Goal: Task Accomplishment & Management: Manage account settings

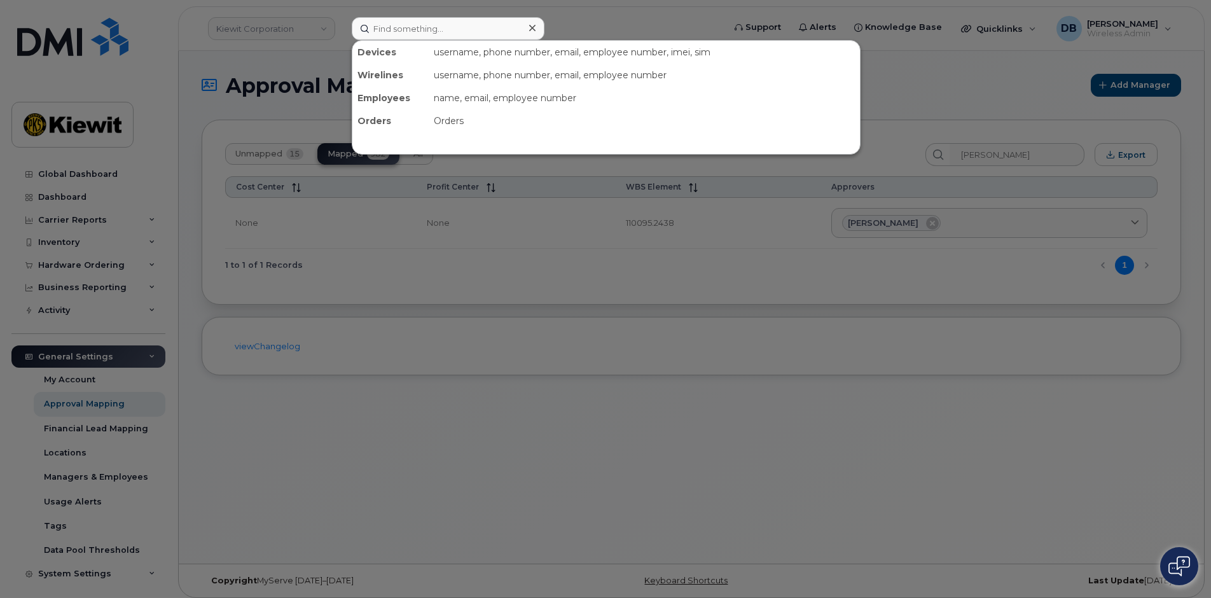
click at [438, 38] on input at bounding box center [448, 28] width 193 height 23
click at [267, 464] on div at bounding box center [605, 299] width 1211 height 598
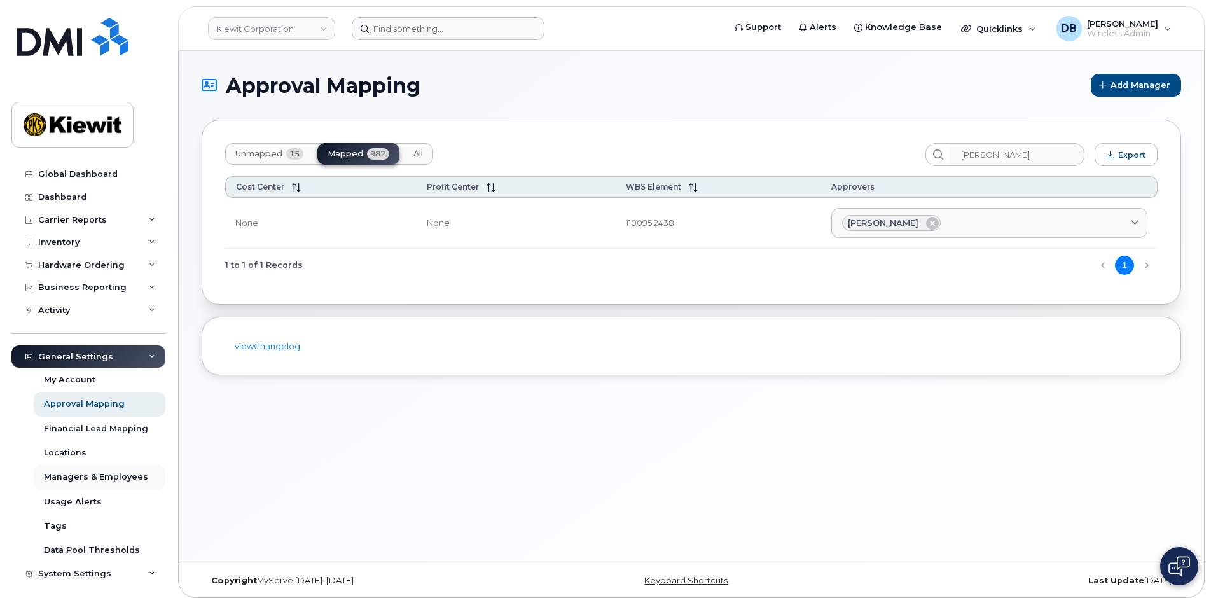
scroll to position [29, 0]
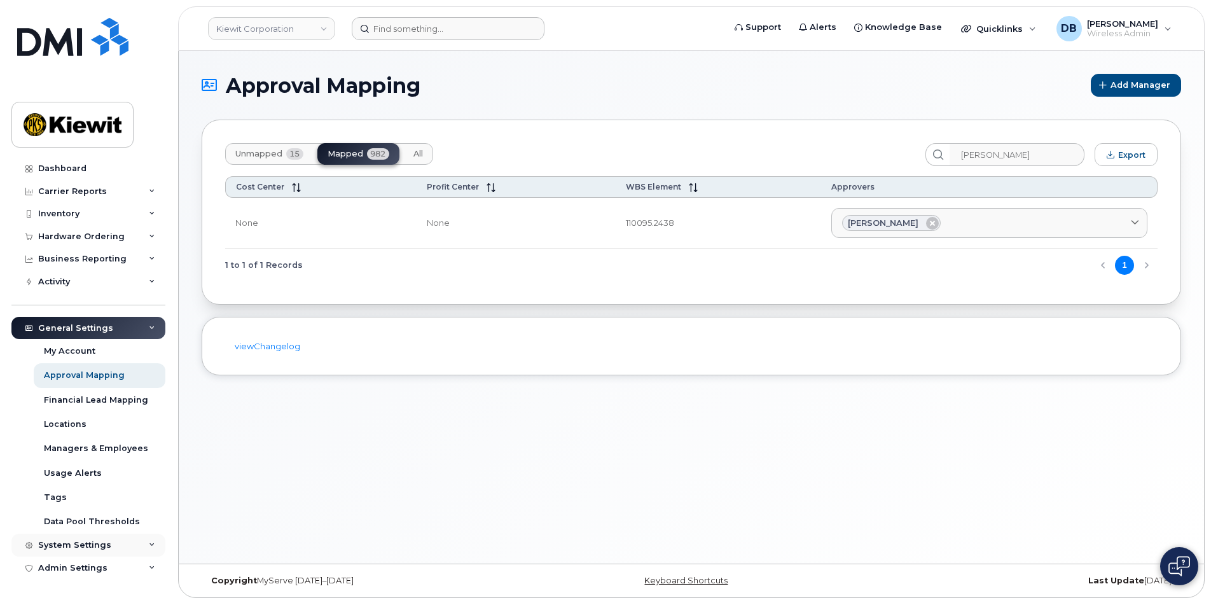
click at [88, 539] on div "System Settings" at bounding box center [88, 545] width 154 height 23
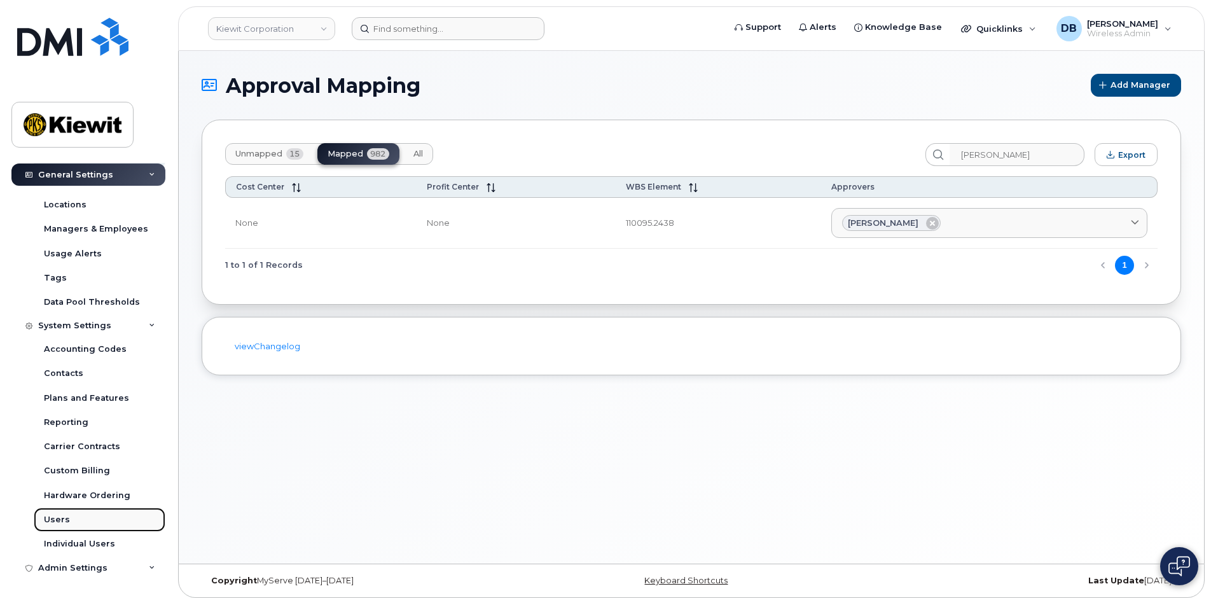
click at [55, 519] on div "Users" at bounding box center [57, 519] width 26 height 11
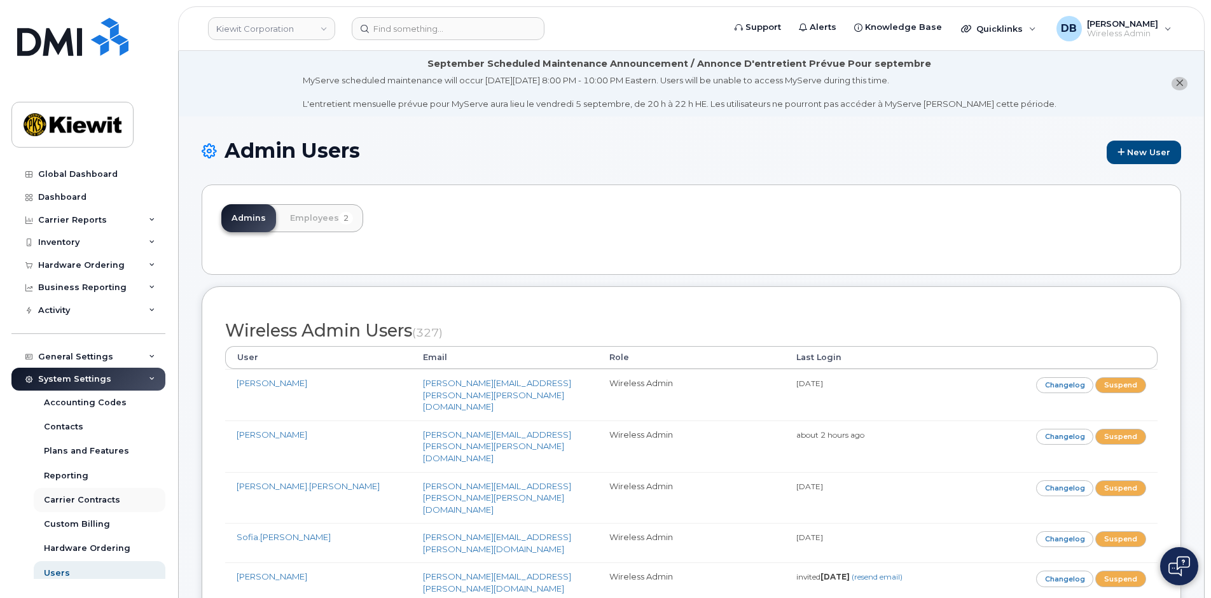
scroll to position [53, 0]
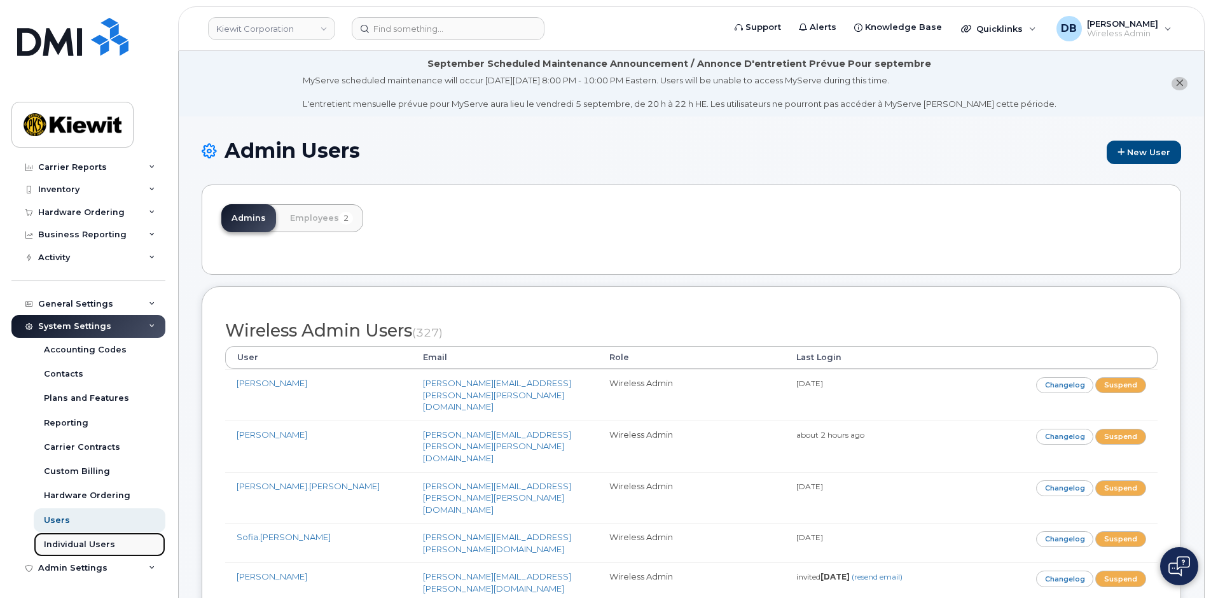
click at [72, 539] on div "Individual Users" at bounding box center [79, 544] width 71 height 11
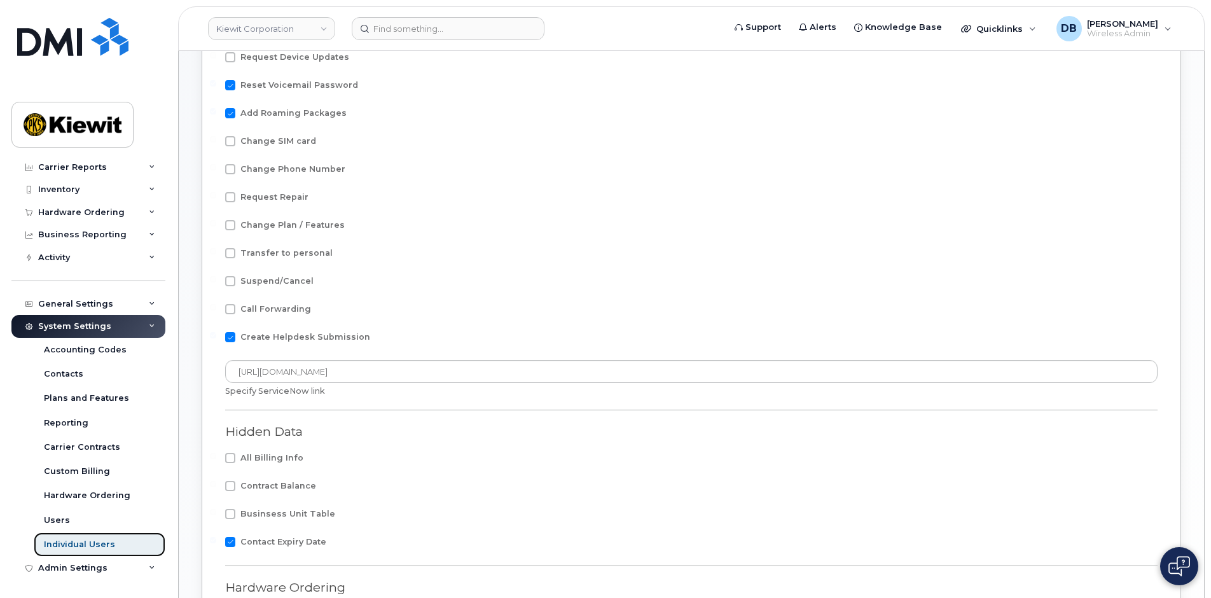
scroll to position [511, 0]
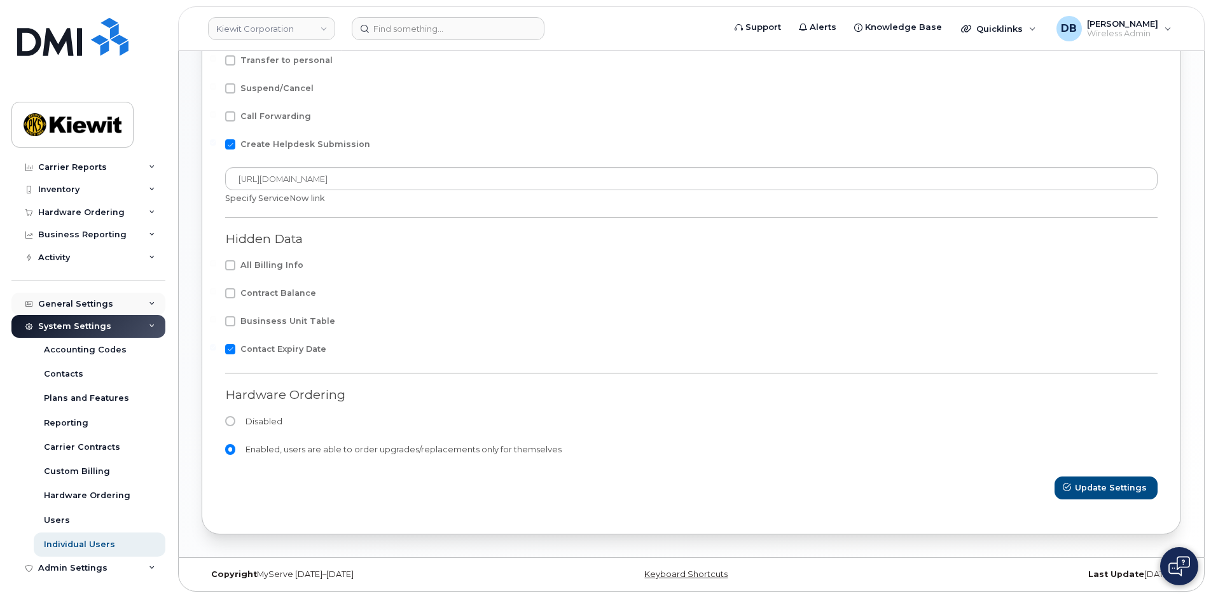
click at [53, 303] on div "General Settings" at bounding box center [75, 304] width 75 height 10
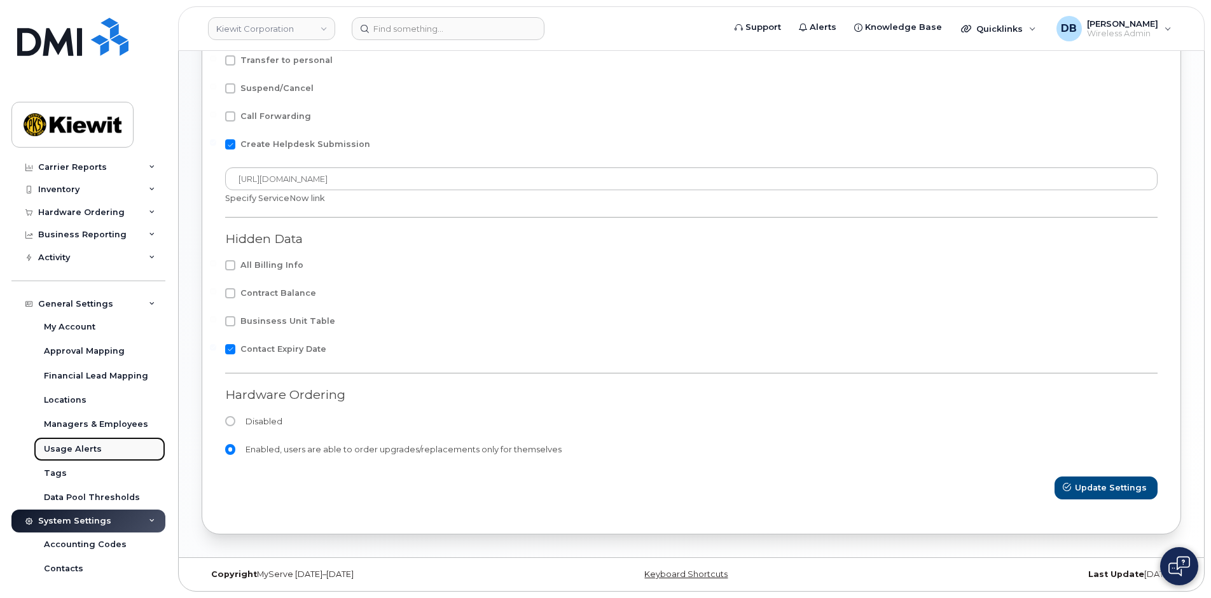
click at [71, 457] on link "Usage Alerts" at bounding box center [100, 449] width 132 height 24
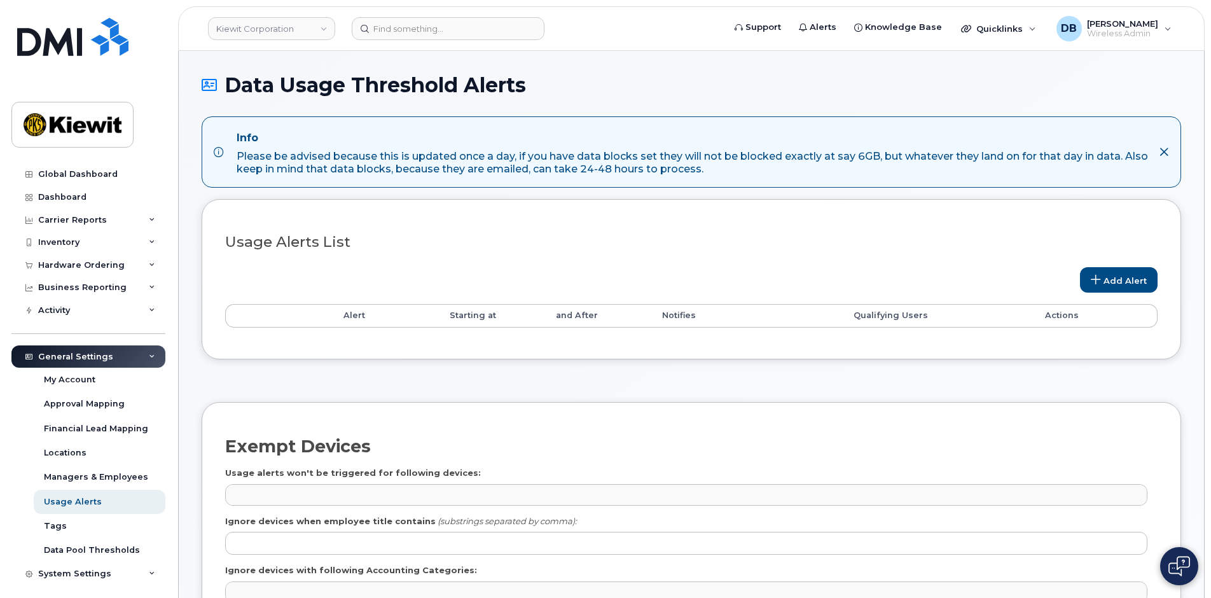
select select
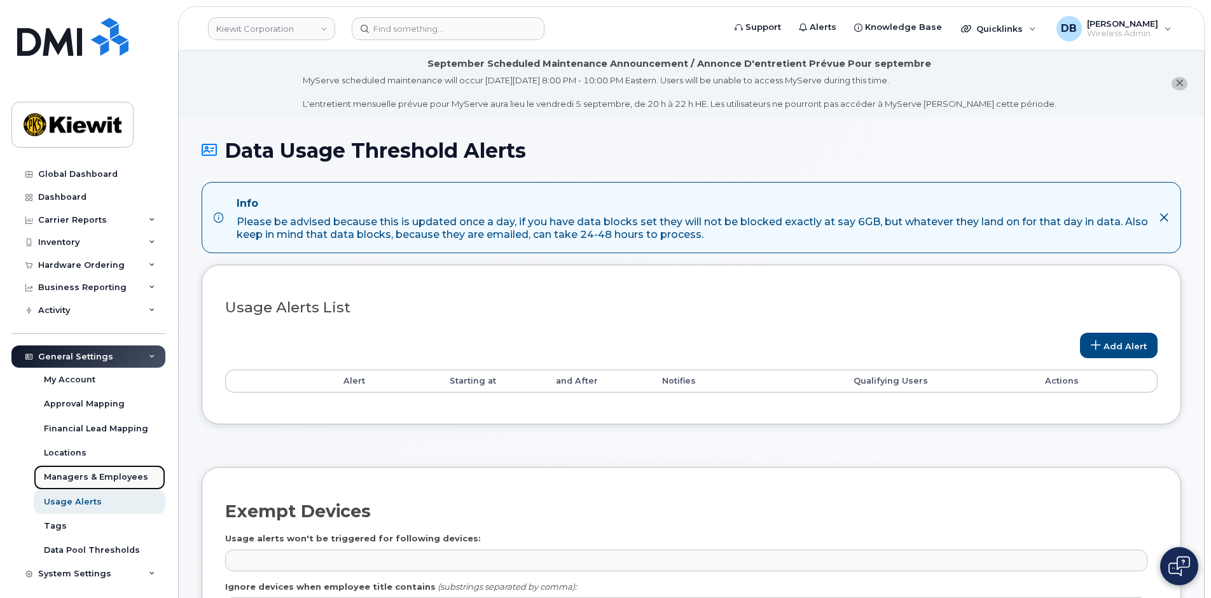
click at [83, 474] on div "Managers & Employees" at bounding box center [96, 476] width 104 height 11
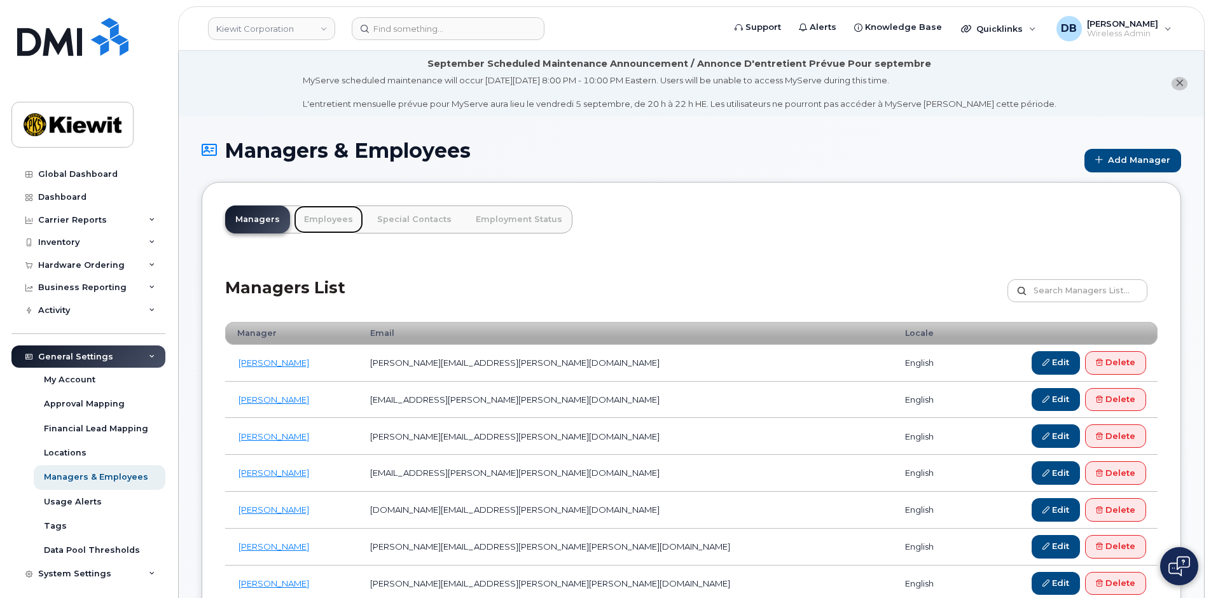
click at [328, 220] on link "Employees" at bounding box center [328, 219] width 69 height 28
click at [1059, 296] on input "text" at bounding box center [1077, 290] width 140 height 23
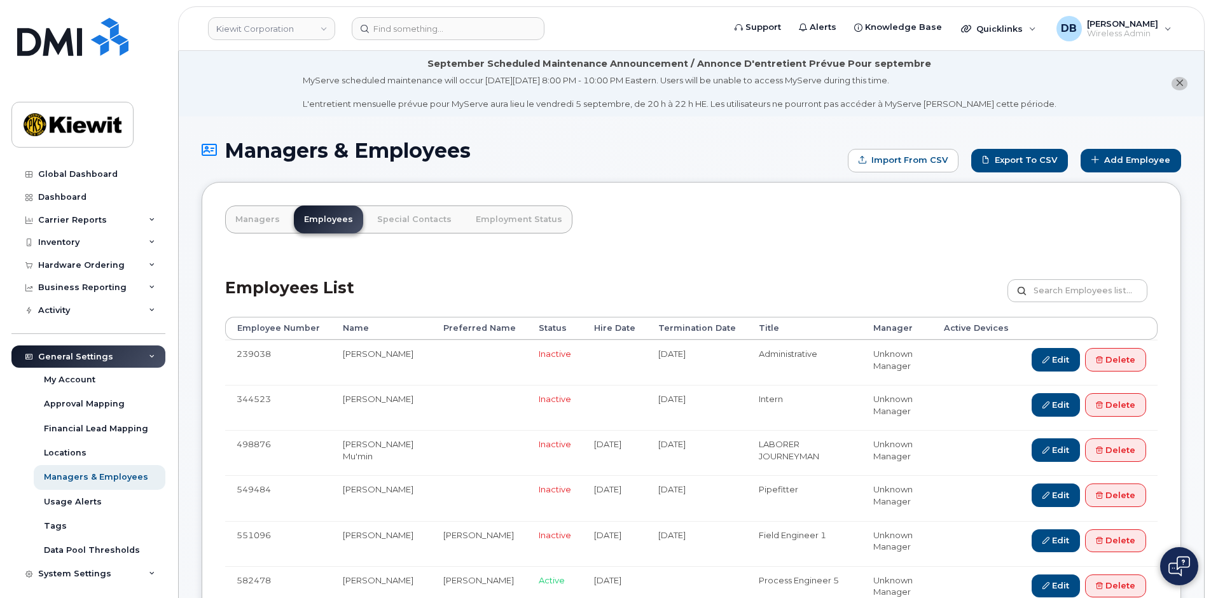
click at [459, 263] on div "Employees List Customize Filter Refresh Export" at bounding box center [691, 286] width 932 height 60
click at [462, 258] on div "Employees List Customize Filter Refresh Export" at bounding box center [691, 286] width 932 height 60
click at [59, 241] on div "Inventory" at bounding box center [58, 242] width 41 height 10
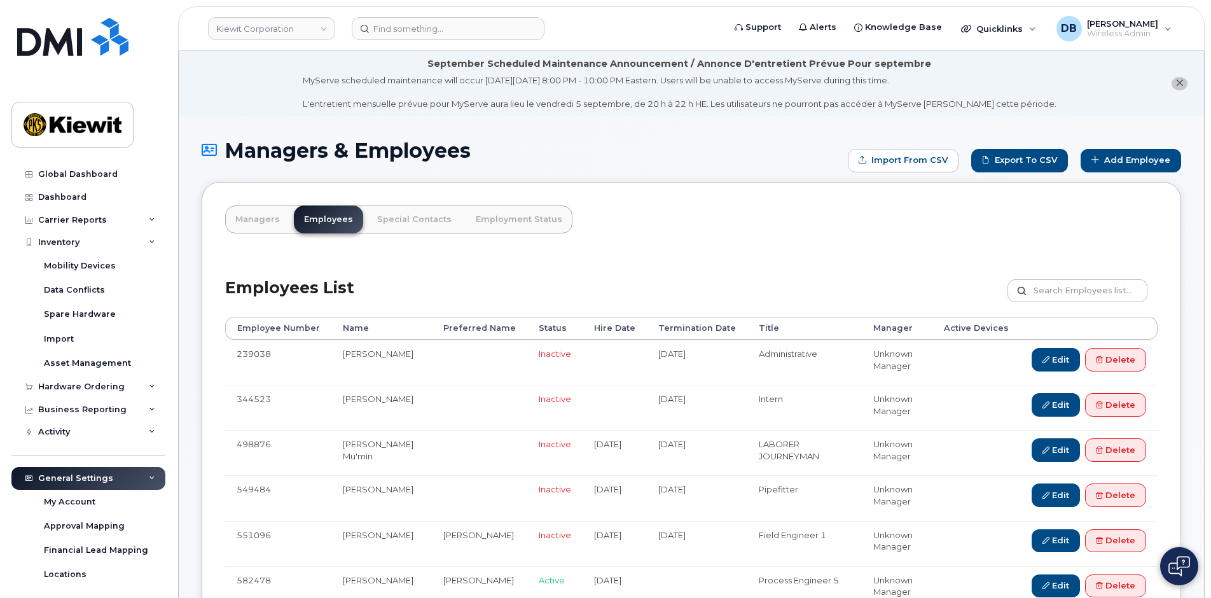
click at [272, 272] on div "Employees List Customize Filter Refresh Export" at bounding box center [691, 286] width 932 height 60
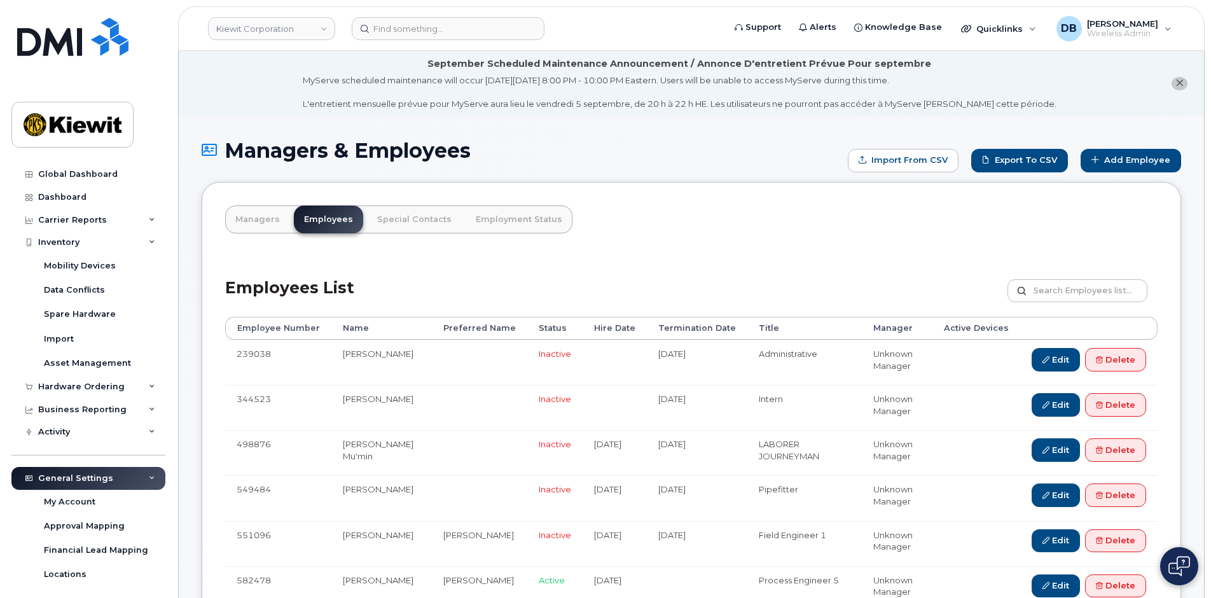
click input "text"
type input "584959"
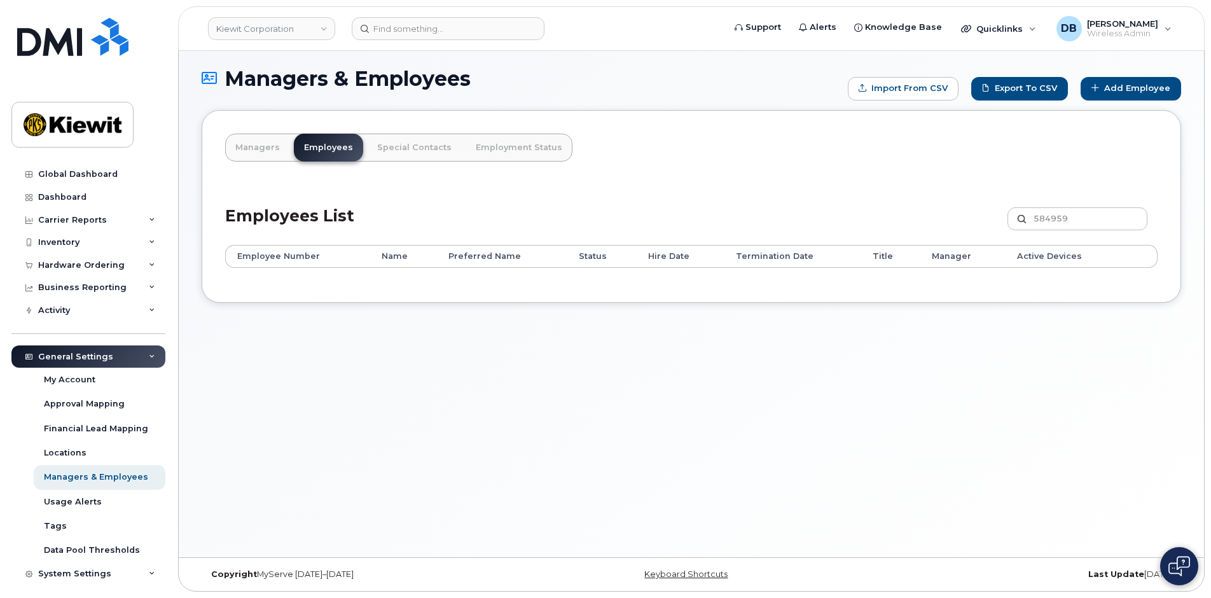
click at [406, 410] on div "Managers & Employees Import from CSV Export to CSV Add Employee Managers Employ…" at bounding box center [691, 301] width 1025 height 513
click at [240, 181] on div "Managers Employees Special Contacts Employment Status Employees List 584959 Cus…" at bounding box center [691, 206] width 979 height 193
drag, startPoint x: 240, startPoint y: 181, endPoint x: 565, endPoint y: 177, distance: 324.4
click at [565, 177] on div "Managers Employees Special Contacts Employment Status Employees List 584959 Cus…" at bounding box center [691, 206] width 979 height 193
click at [408, 211] on div "Employees List 584959 Customize Filter Refresh Export" at bounding box center [691, 214] width 932 height 60
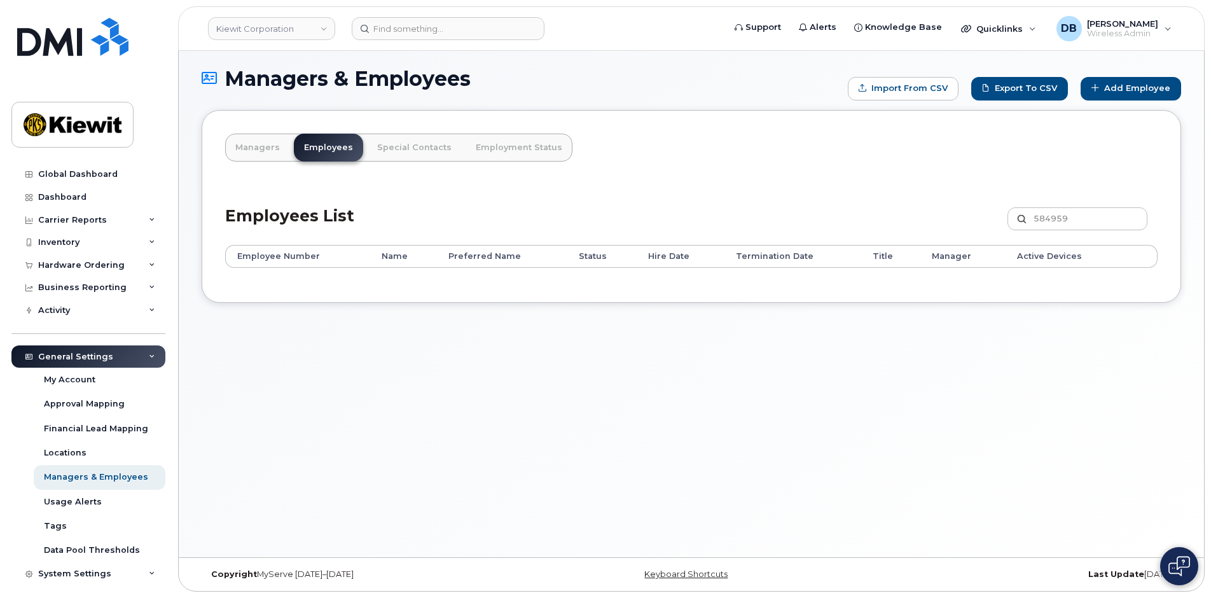
drag, startPoint x: 360, startPoint y: 214, endPoint x: 217, endPoint y: 221, distance: 143.3
click at [217, 221] on div "Managers Employees Special Contacts Employment Status Employees List 584959 Cus…" at bounding box center [691, 206] width 979 height 193
drag, startPoint x: 217, startPoint y: 221, endPoint x: 448, endPoint y: 446, distance: 322.5
click at [448, 446] on div "Managers & Employees Import from CSV Export to CSV Add Employee Managers Employ…" at bounding box center [691, 301] width 1025 height 513
click at [283, 176] on div "Managers Employees Special Contacts Employment Status Employees List 584959 Cus…" at bounding box center [691, 206] width 979 height 193
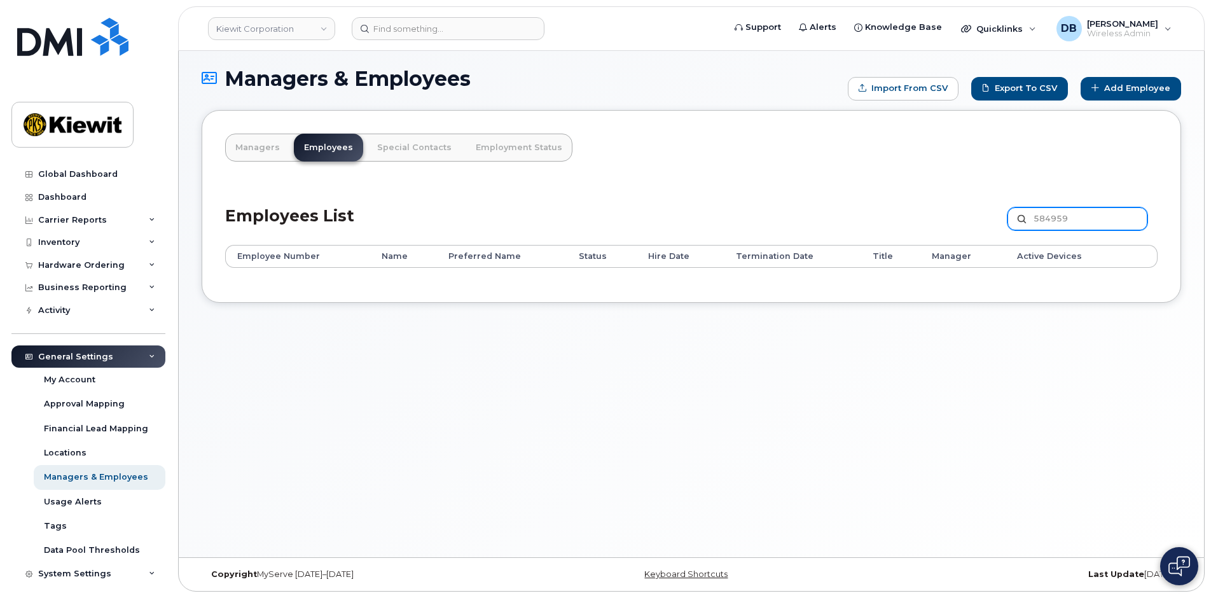
drag, startPoint x: 1077, startPoint y: 216, endPoint x: 950, endPoint y: 204, distance: 127.8
click at [950, 204] on div "Employees List 584959 Customize Filter Refresh Export" at bounding box center [691, 214] width 932 height 60
click at [710, 170] on div "Managers Employees Special Contacts Employment Status Employees List 584959 Cus…" at bounding box center [691, 206] width 979 height 193
click at [689, 190] on div "Employees List 584959 Customize Filter Refresh Export" at bounding box center [691, 214] width 932 height 60
click at [757, 171] on div "Managers Employees Special Contacts Employment Status Employees List 584959 Cus…" at bounding box center [691, 206] width 979 height 193
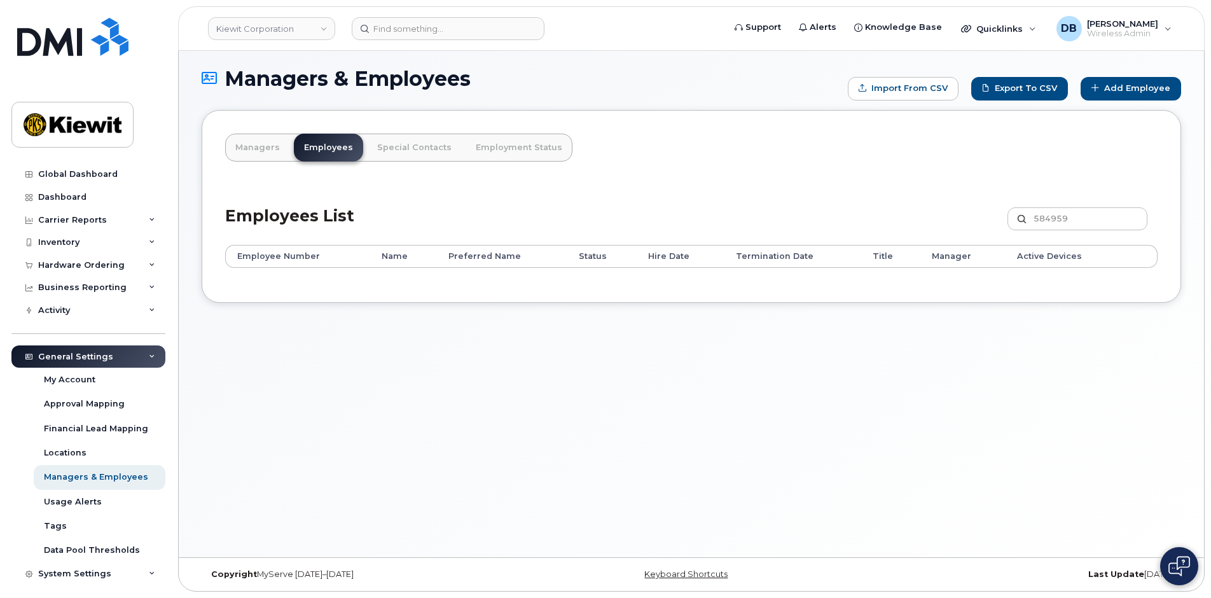
click at [703, 202] on div "Employees List 584959 Customize Filter Refresh Export" at bounding box center [691, 214] width 932 height 60
drag, startPoint x: 1077, startPoint y: 221, endPoint x: 1034, endPoint y: 216, distance: 43.5
click at [1034, 216] on input "584959" at bounding box center [1077, 218] width 140 height 23
click at [836, 172] on div "Managers Employees Special Contacts Employment Status Employees List 584959 Cus…" at bounding box center [691, 206] width 979 height 193
click at [476, 421] on div "Managers & Employees Import from CSV Export to CSV Add Employee Managers Employ…" at bounding box center [691, 301] width 1025 height 513
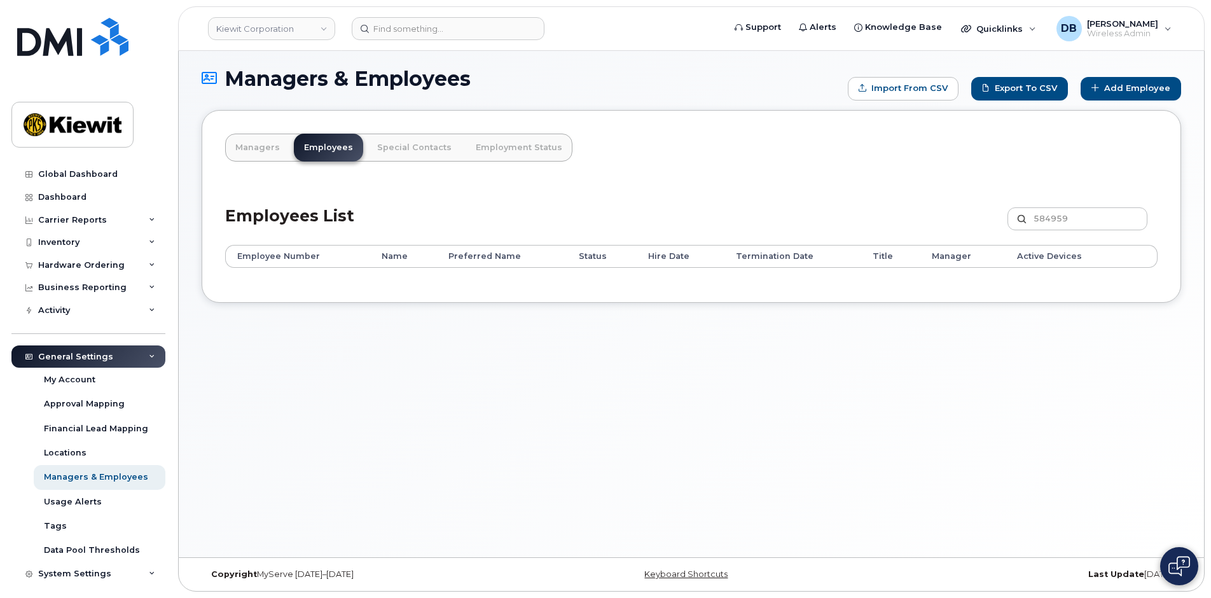
click at [542, 68] on h1 "Managers & Employees" at bounding box center [522, 78] width 640 height 22
click at [67, 267] on div "Hardware Ordering" at bounding box center [81, 265] width 86 height 10
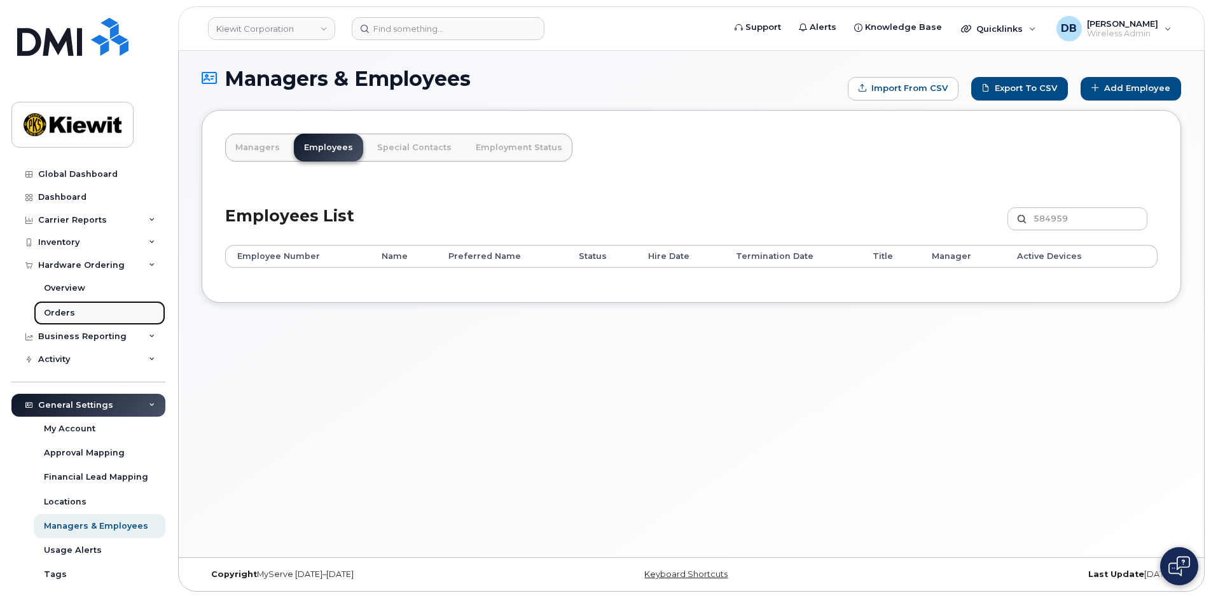
click at [58, 320] on link "Orders" at bounding box center [100, 313] width 132 height 24
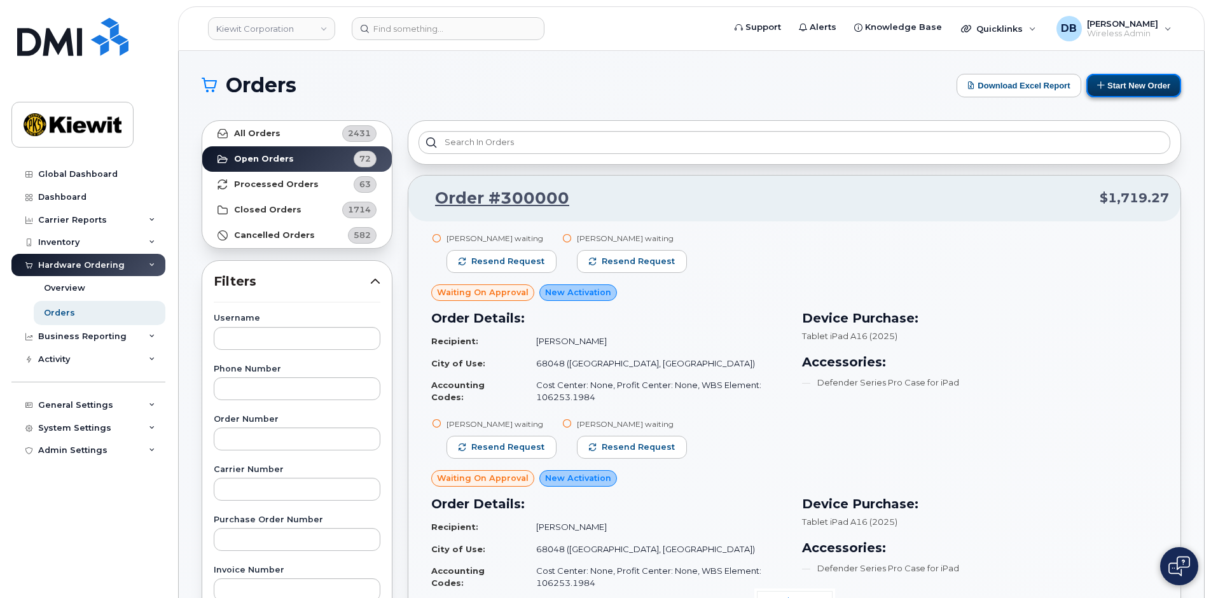
click at [1155, 82] on button "Start New Order" at bounding box center [1133, 86] width 95 height 24
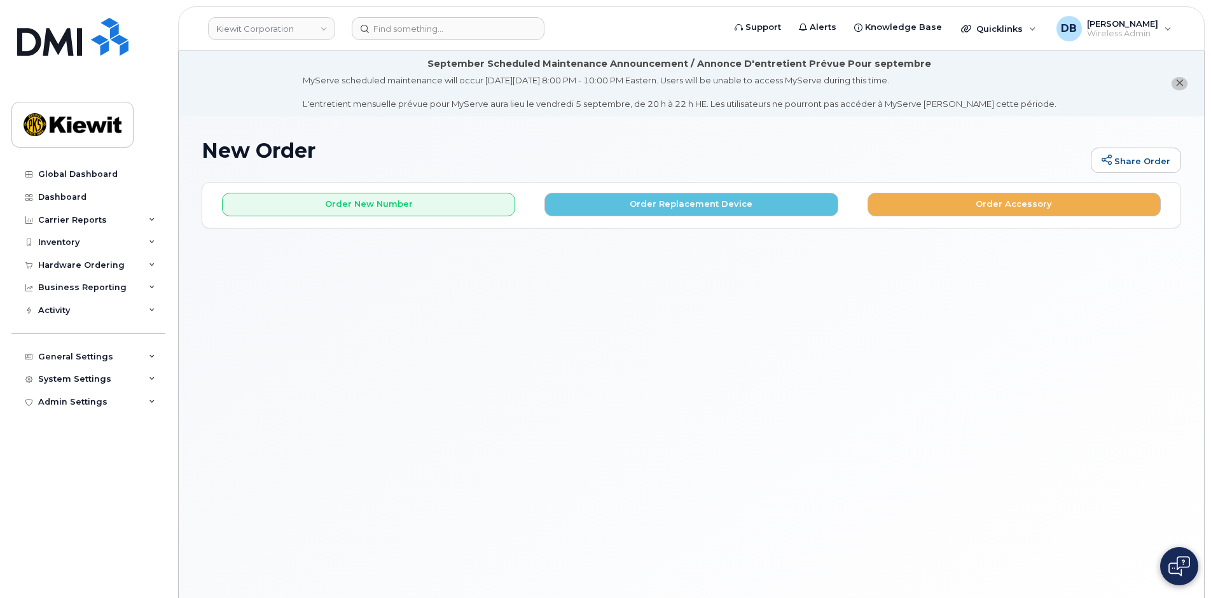
click at [1184, 80] on button "close notification" at bounding box center [1179, 83] width 16 height 13
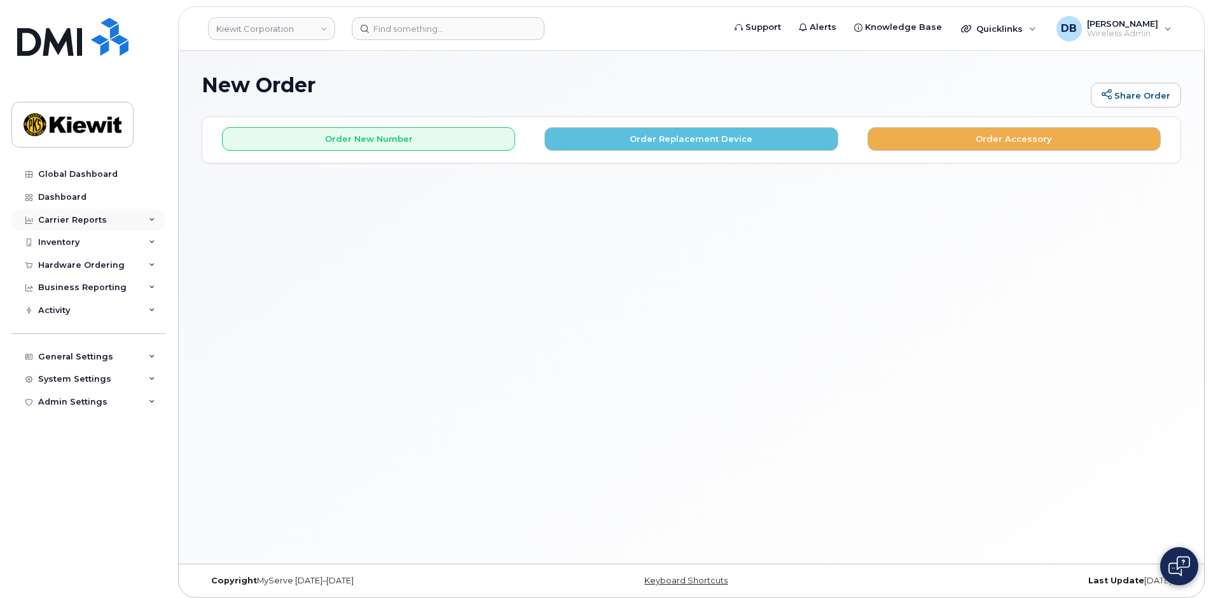
click at [77, 218] on div "Carrier Reports" at bounding box center [72, 220] width 69 height 10
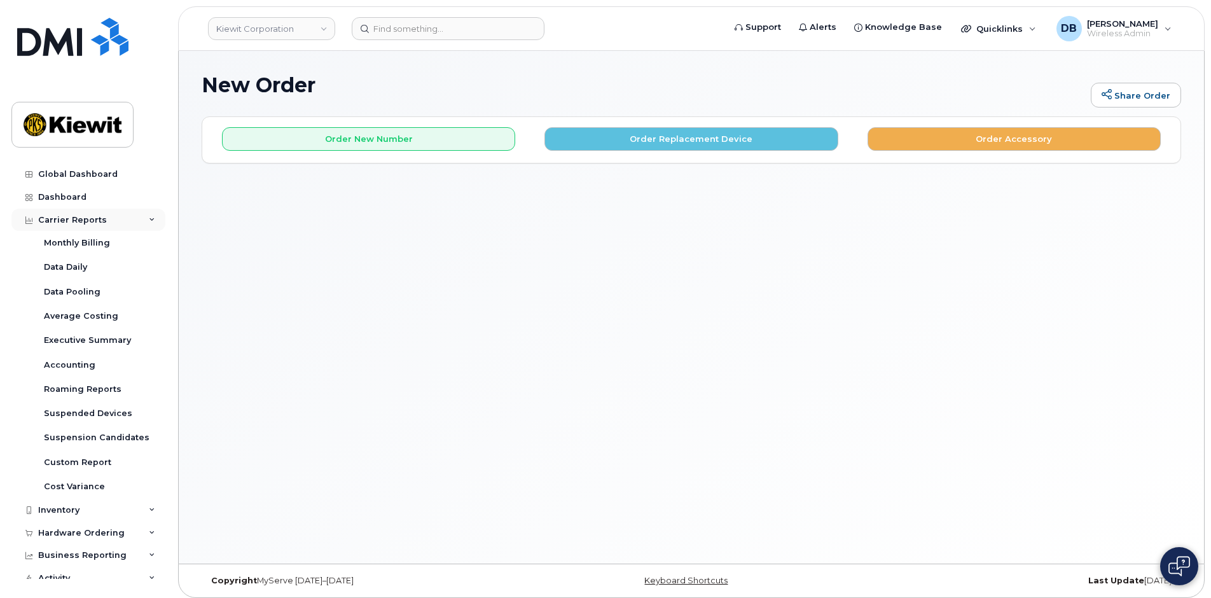
click at [74, 224] on div "Carrier Reports" at bounding box center [72, 220] width 69 height 10
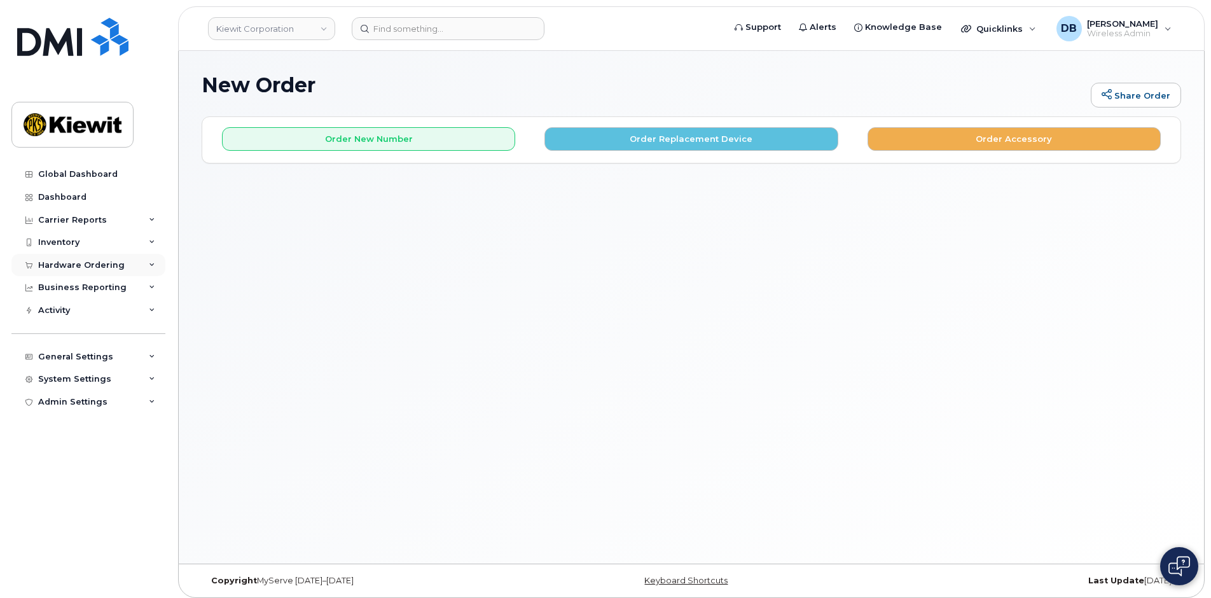
click at [105, 263] on div "Hardware Ordering" at bounding box center [81, 265] width 86 height 10
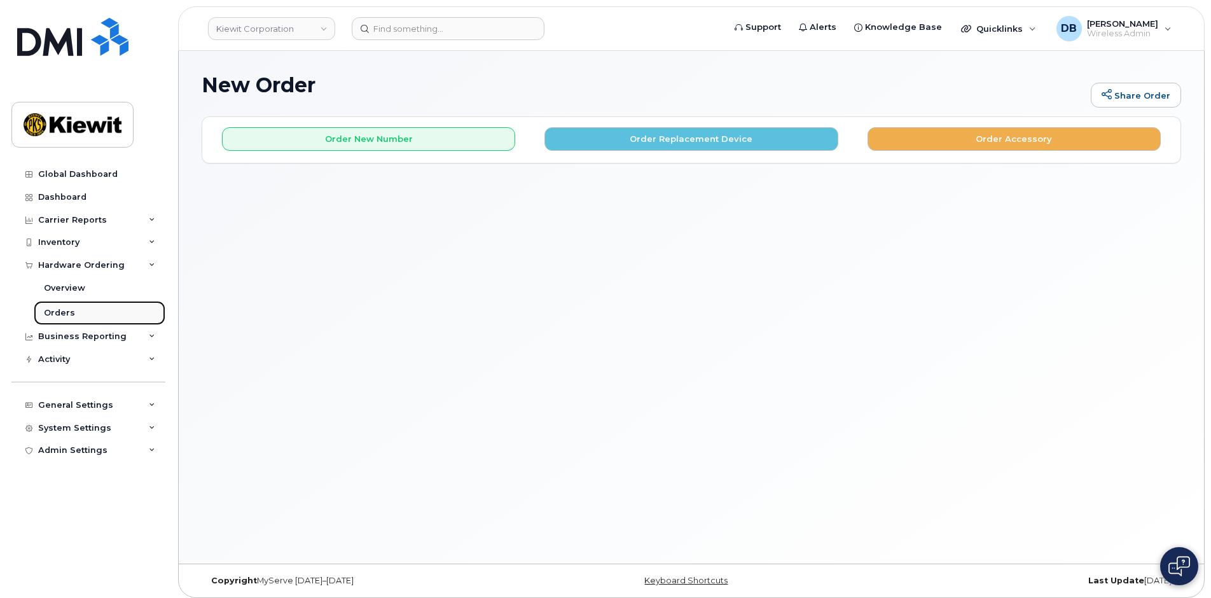
click at [53, 309] on div "Orders" at bounding box center [59, 312] width 31 height 11
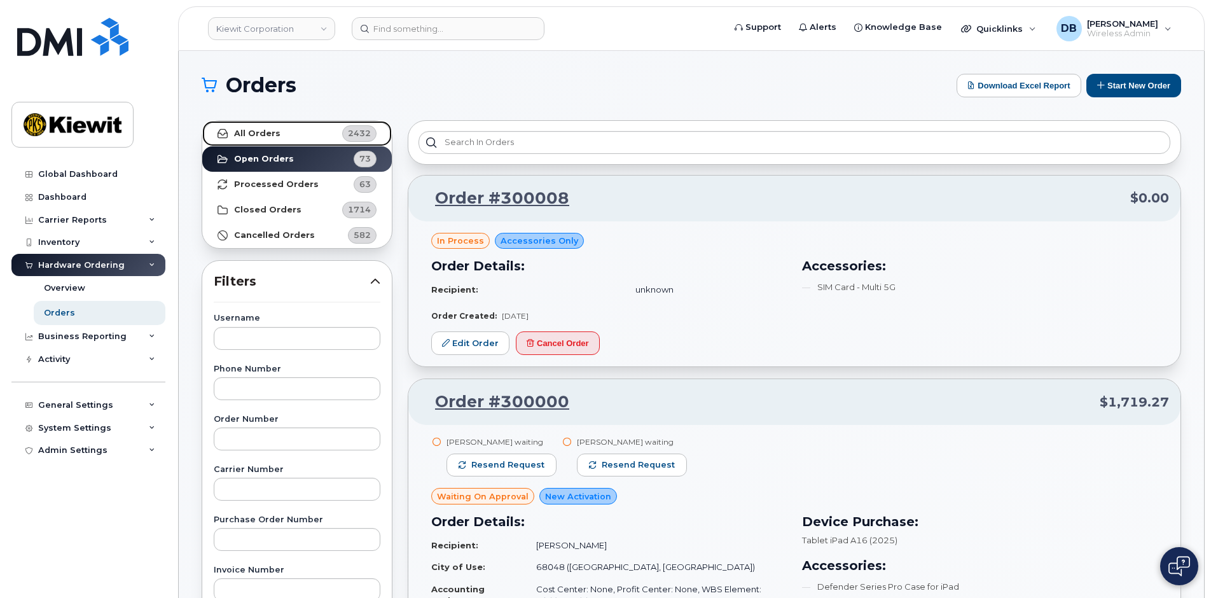
click at [245, 128] on strong "All Orders" at bounding box center [257, 133] width 46 height 10
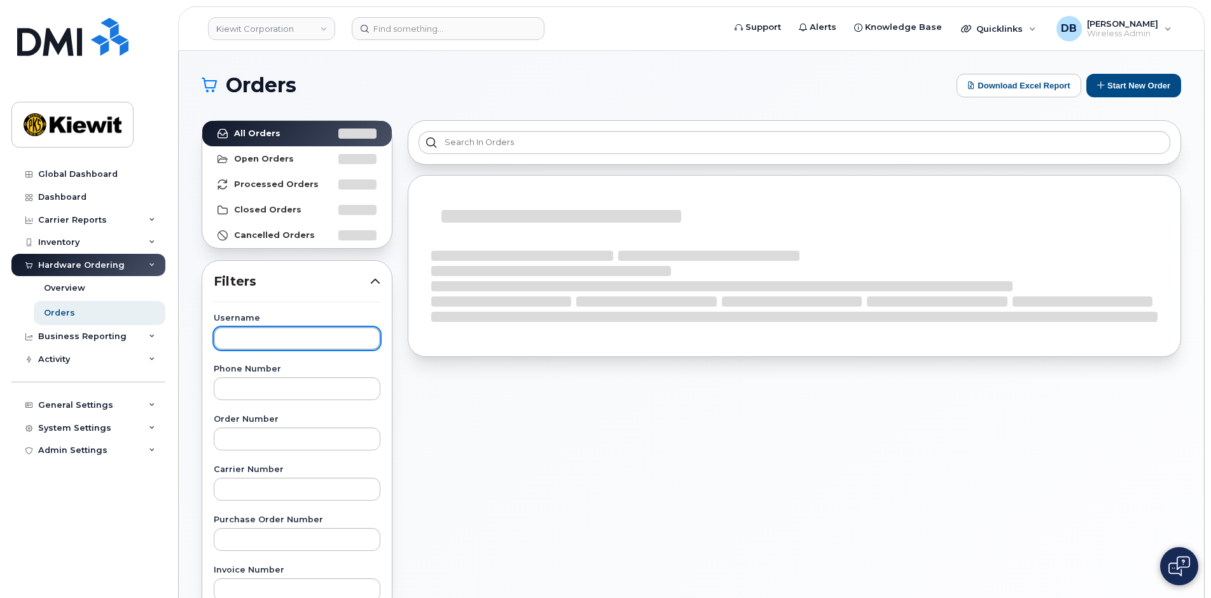
click at [244, 339] on input "text" at bounding box center [297, 338] width 167 height 23
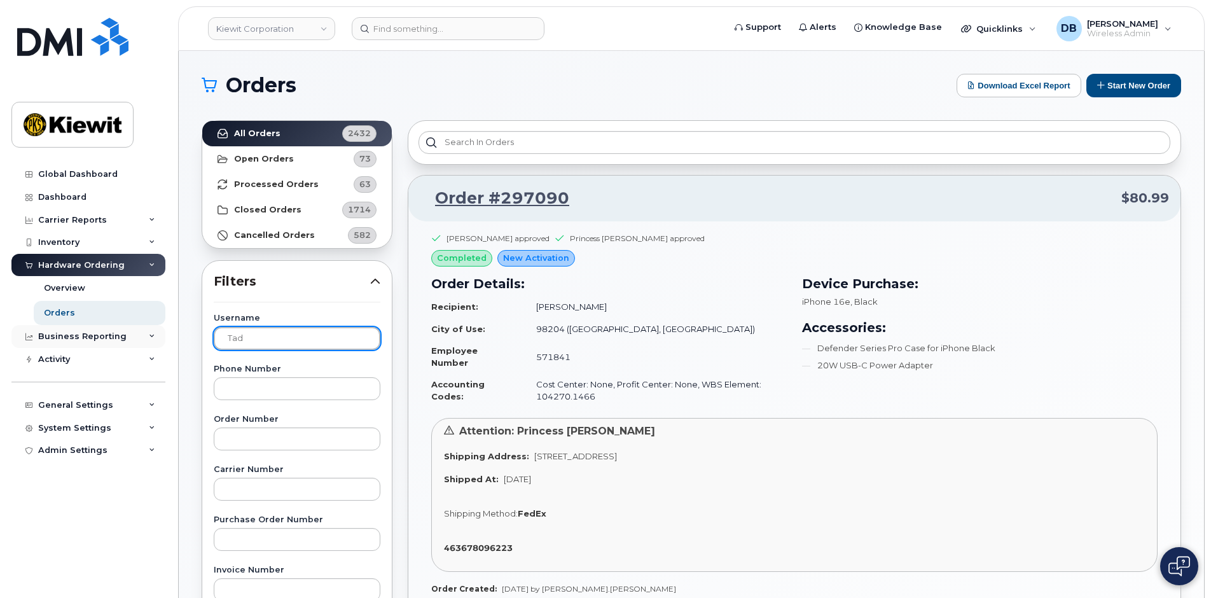
drag, startPoint x: 243, startPoint y: 344, endPoint x: 106, endPoint y: 327, distance: 138.4
click at [179, 327] on div "Kiewit Corporation Support Alerts Knowledge Base Quicklinks Suspend / Cancel De…" at bounding box center [691, 604] width 1025 height 1107
type input "Bungener"
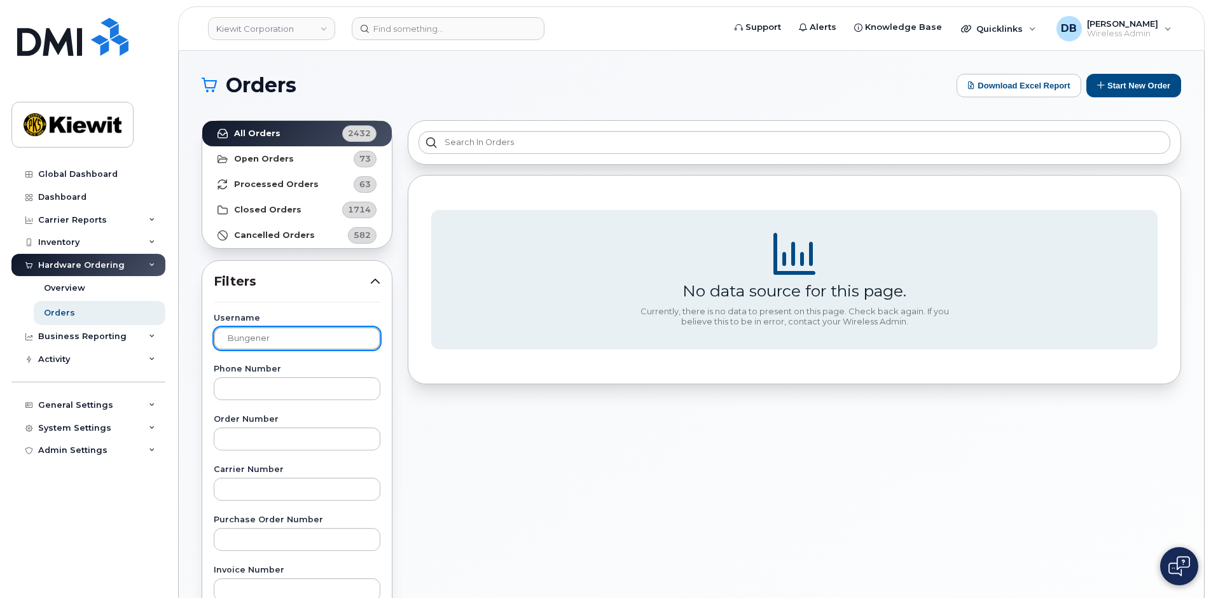
drag, startPoint x: 300, startPoint y: 340, endPoint x: 68, endPoint y: 322, distance: 232.8
click at [179, 322] on div "Kiewit Corporation Support Alerts Knowledge Base Quicklinks Suspend / Cancel De…" at bounding box center [691, 536] width 1025 height 971
click at [428, 89] on h1 "Orders" at bounding box center [576, 85] width 749 height 20
drag, startPoint x: 318, startPoint y: 332, endPoint x: 83, endPoint y: 328, distance: 235.3
click at [179, 328] on div "Kiewit Corporation Support Alerts Knowledge Base Quicklinks Suspend / Cancel De…" at bounding box center [691, 536] width 1025 height 971
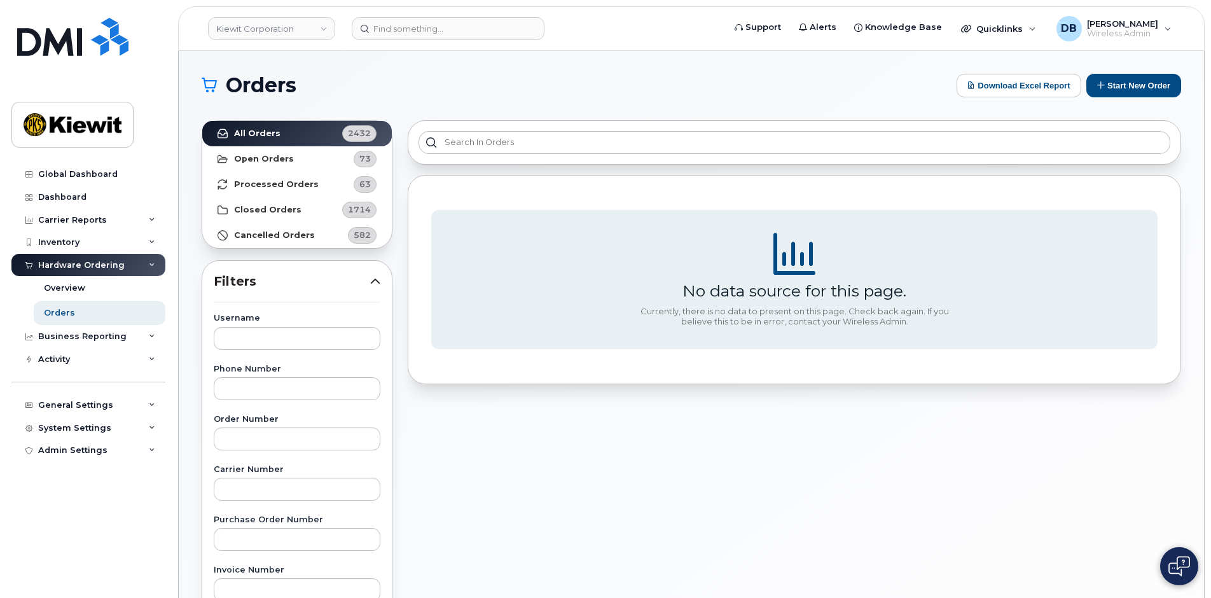
click at [471, 461] on div "No data source for this page. Currently, there is no data to present on this pa…" at bounding box center [794, 560] width 789 height 894
click at [422, 93] on h1 "Orders" at bounding box center [576, 85] width 749 height 20
click at [466, 471] on div "No data source for this page. Currently, there is no data to present on this pa…" at bounding box center [794, 560] width 789 height 894
click at [484, 494] on div "No data source for this page. Currently, there is no data to present on this pa…" at bounding box center [794, 560] width 789 height 894
